Goal: Find specific page/section: Find specific page/section

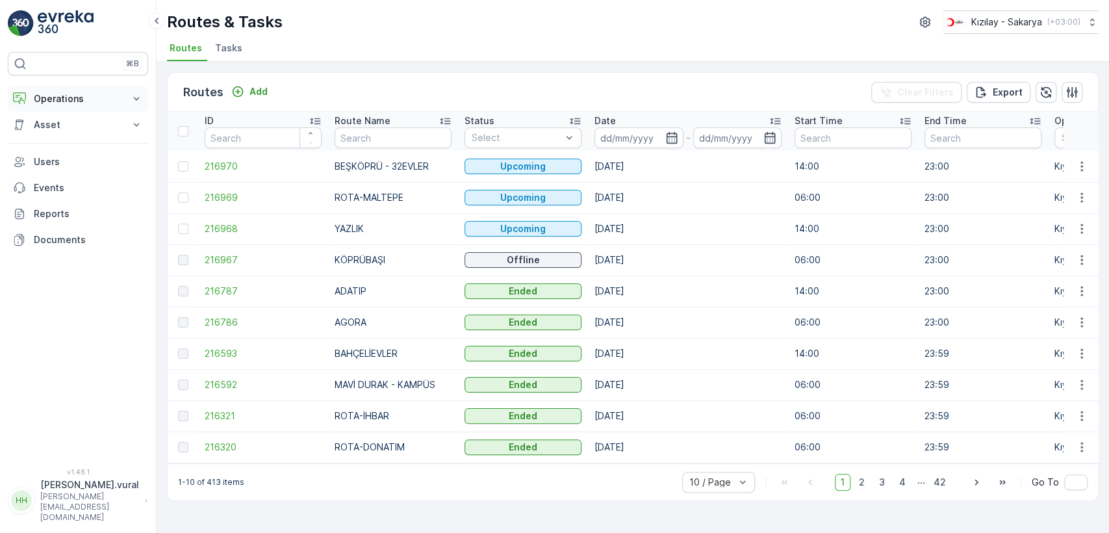
click at [73, 92] on p "Operations" at bounding box center [78, 98] width 88 height 13
click at [83, 89] on button "Operations" at bounding box center [78, 99] width 140 height 26
drag, startPoint x: 100, startPoint y: 173, endPoint x: 140, endPoint y: 125, distance: 62.8
click at [100, 174] on link "Cockpit" at bounding box center [88, 175] width 120 height 18
